Goal: Task Accomplishment & Management: Use online tool/utility

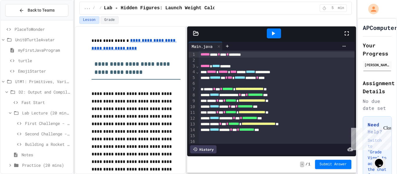
click at [255, 70] on div "**********" at bounding box center [277, 72] width 156 height 6
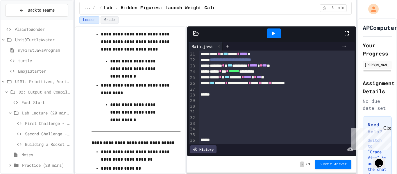
scroll to position [116, 0]
click at [272, 32] on icon at bounding box center [273, 33] width 7 height 7
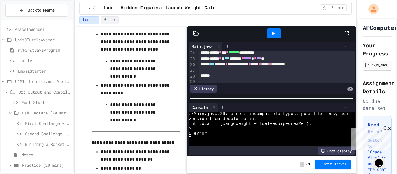
scroll to position [137, 0]
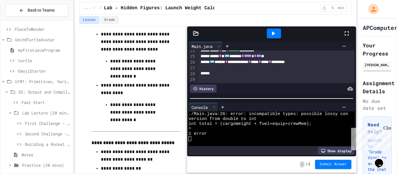
click at [221, 64] on div "**********" at bounding box center [277, 62] width 156 height 6
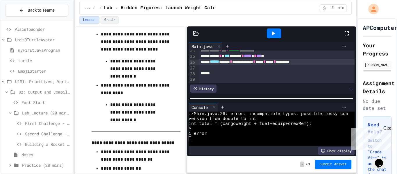
click at [267, 40] on div at bounding box center [274, 34] width 20 height 16
click at [273, 35] on icon at bounding box center [273, 33] width 7 height 7
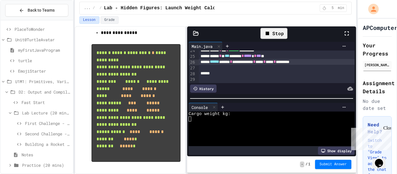
scroll to position [672, 0]
click at [221, 132] on div at bounding box center [268, 133] width 159 height 5
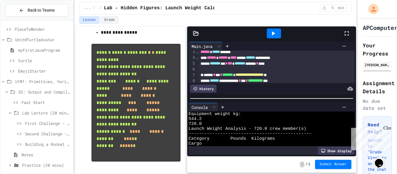
scroll to position [17, 0]
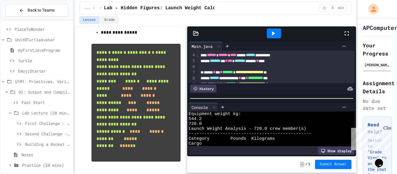
click at [304, 66] on div at bounding box center [277, 67] width 156 height 6
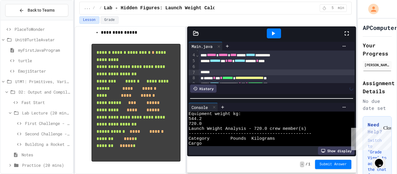
click at [286, 66] on div at bounding box center [277, 67] width 156 height 6
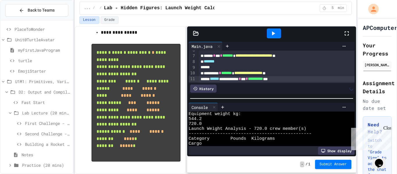
scroll to position [39, 0]
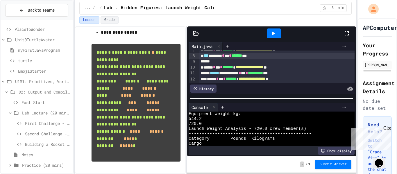
click at [275, 35] on icon at bounding box center [273, 33] width 7 height 7
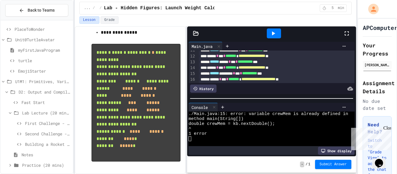
scroll to position [61, 0]
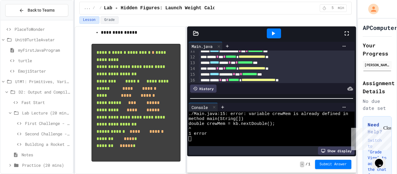
click at [247, 76] on div "**********" at bounding box center [277, 74] width 156 height 6
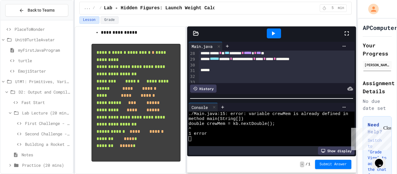
scroll to position [159, 0]
click at [326, 59] on div "**********" at bounding box center [277, 57] width 156 height 6
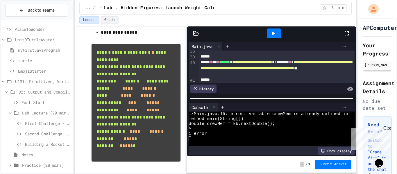
scroll to position [216, 0]
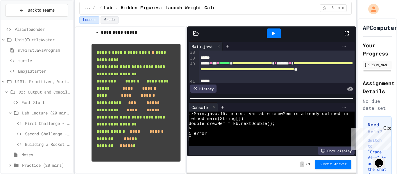
click at [291, 65] on span "*" at bounding box center [290, 63] width 2 height 4
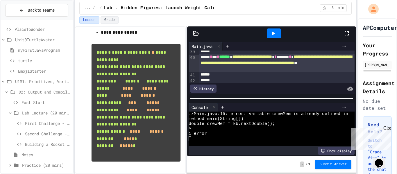
scroll to position [222, 0]
click at [279, 38] on div at bounding box center [274, 34] width 20 height 16
click at [279, 36] on div at bounding box center [274, 33] width 14 height 10
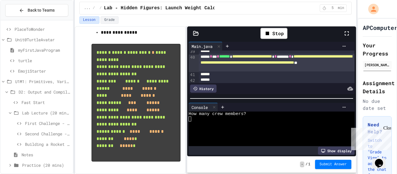
click at [244, 131] on div at bounding box center [268, 133] width 159 height 5
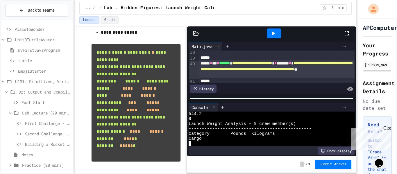
scroll to position [216, 0]
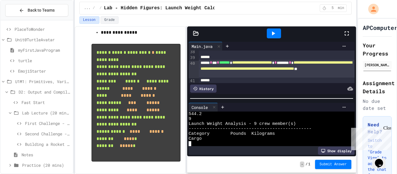
click at [55, 141] on span "Building a Rocket (ASCII Art)" at bounding box center [48, 144] width 46 height 6
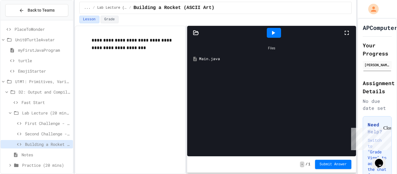
click at [217, 54] on div "Main.java" at bounding box center [271, 59] width 163 height 10
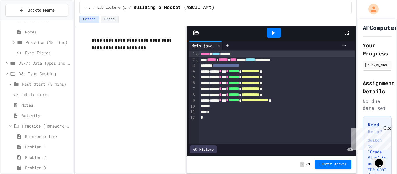
scroll to position [358, 0]
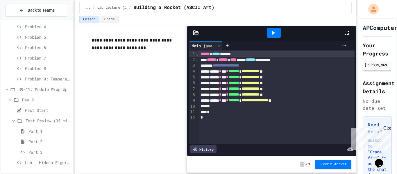
click at [59, 150] on span "Part 3" at bounding box center [49, 152] width 42 height 6
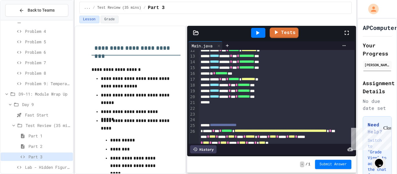
scroll to position [71, 0]
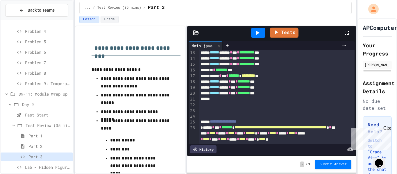
click at [42, 169] on span "Lab - Hidden Figures: Launch Weight Calculator" at bounding box center [48, 167] width 46 height 6
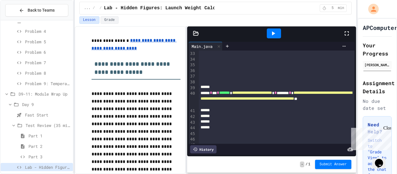
scroll to position [190, 0]
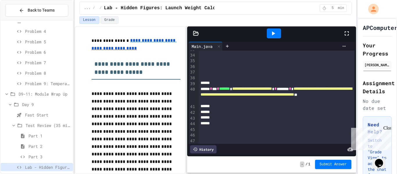
click at [243, 82] on div at bounding box center [277, 83] width 156 height 6
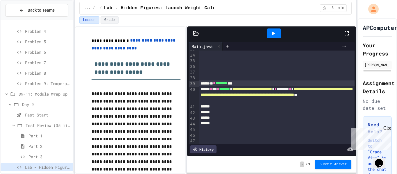
click at [276, 34] on icon at bounding box center [273, 33] width 7 height 7
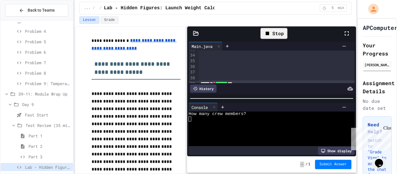
click at [266, 120] on div at bounding box center [268, 118] width 159 height 5
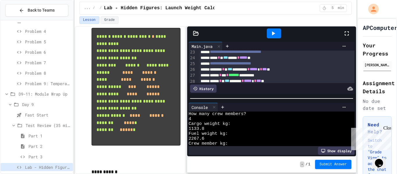
scroll to position [130, 0]
click at [230, 69] on div "**********" at bounding box center [277, 69] width 156 height 6
click at [277, 34] on div at bounding box center [274, 33] width 14 height 10
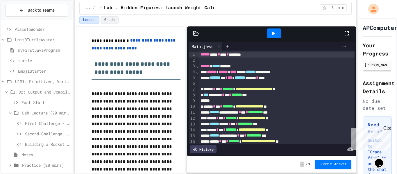
click at [274, 34] on icon at bounding box center [273, 33] width 7 height 7
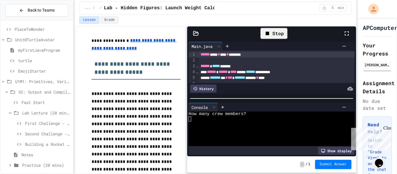
click at [268, 132] on div at bounding box center [268, 133] width 159 height 5
click at [265, 139] on div at bounding box center [268, 138] width 159 height 5
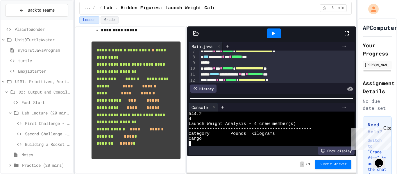
scroll to position [40, 0]
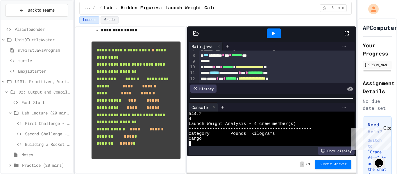
click at [396, 57] on div "**********" at bounding box center [198, 87] width 397 height 174
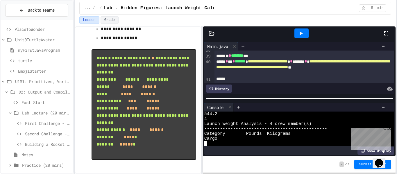
scroll to position [219, 0]
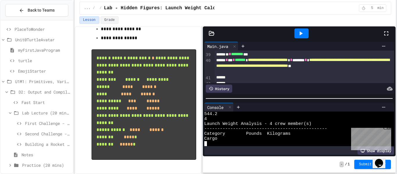
click at [306, 68] on span "**********" at bounding box center [302, 63] width 173 height 10
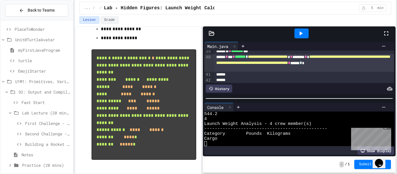
scroll to position [224, 0]
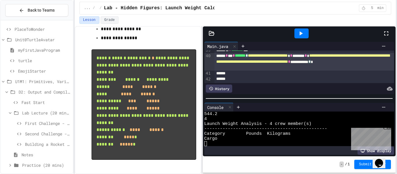
click at [304, 35] on div at bounding box center [301, 33] width 14 height 10
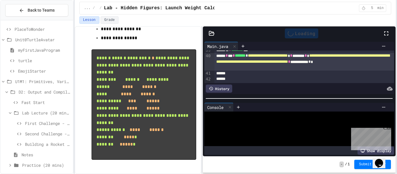
scroll to position [0, 0]
click at [278, 137] on div at bounding box center [295, 138] width 183 height 5
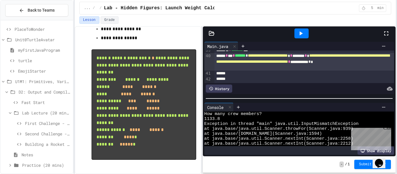
click at [306, 34] on div at bounding box center [301, 33] width 14 height 10
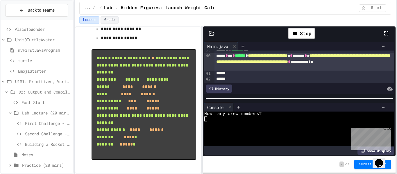
click at [275, 130] on div at bounding box center [295, 128] width 183 height 5
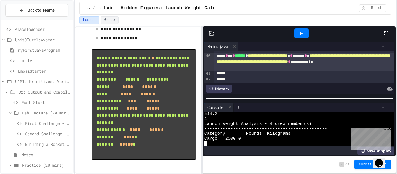
scroll to position [44, 0]
click at [310, 64] on span "*" at bounding box center [309, 62] width 2 height 4
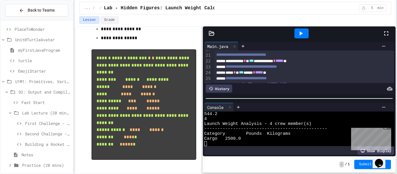
scroll to position [121, 0]
